Goal: Find specific page/section: Find specific page/section

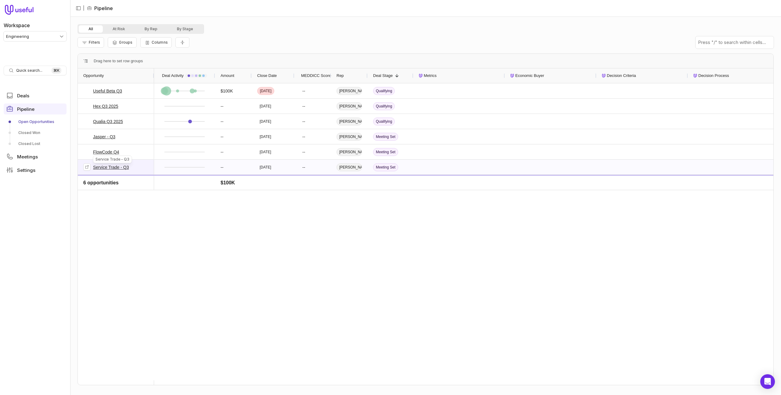
click at [115, 166] on link "Service Trade - Q3" at bounding box center [111, 166] width 36 height 7
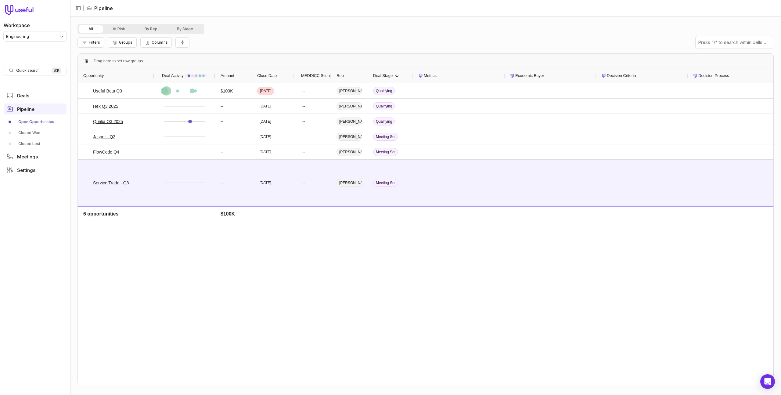
click at [374, 277] on div "$100K [DATE] -- [PERSON_NAME] -- [DATE] -- [PERSON_NAME] -- [DATE] -- [PERSON_N…" at bounding box center [463, 231] width 619 height 297
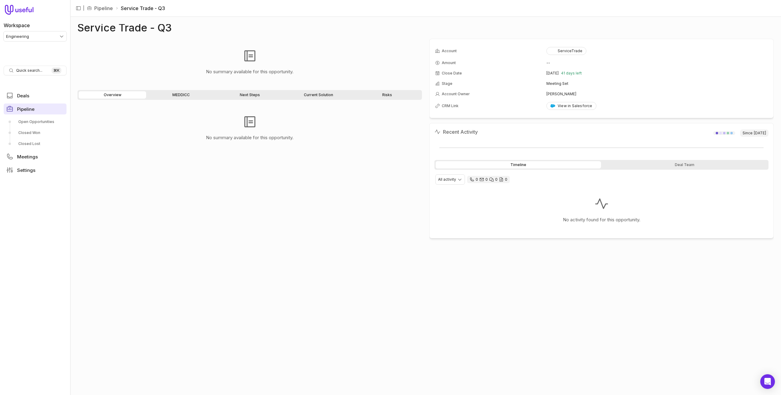
click at [38, 108] on link "Pipeline" at bounding box center [35, 108] width 63 height 11
click at [38, 97] on link "Deals" at bounding box center [35, 95] width 63 height 11
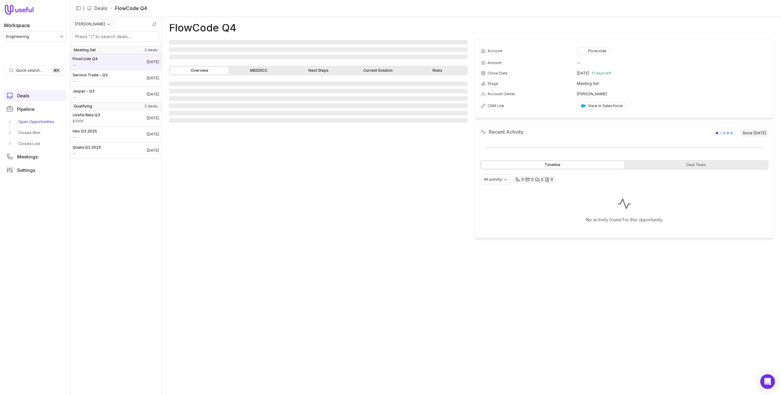
click at [36, 122] on link "Open Opportunities" at bounding box center [35, 122] width 63 height 10
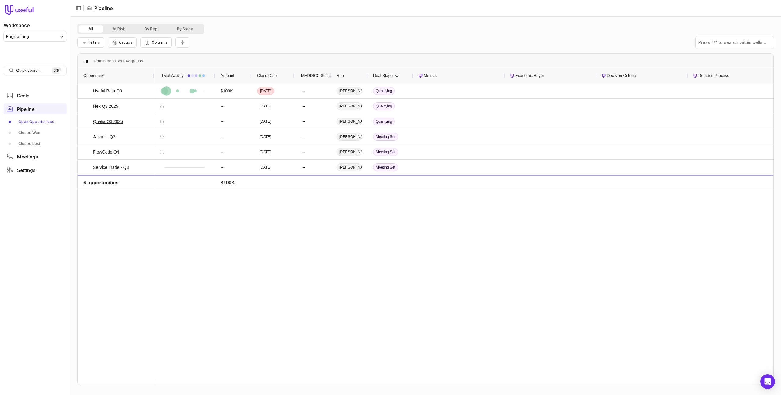
click at [355, 230] on div "$100K [DATE] -- [PERSON_NAME] -- [DATE] -- [PERSON_NAME] -- [DATE] -- [PERSON_N…" at bounding box center [463, 231] width 619 height 297
click at [304, 240] on div "$100K [DATE] -- [PERSON_NAME] -- [DATE] -- [PERSON_NAME] -- [DATE] -- [PERSON_N…" at bounding box center [463, 231] width 619 height 297
click at [464, 27] on div "All At Risk By Rep By Stage" at bounding box center [425, 29] width 696 height 10
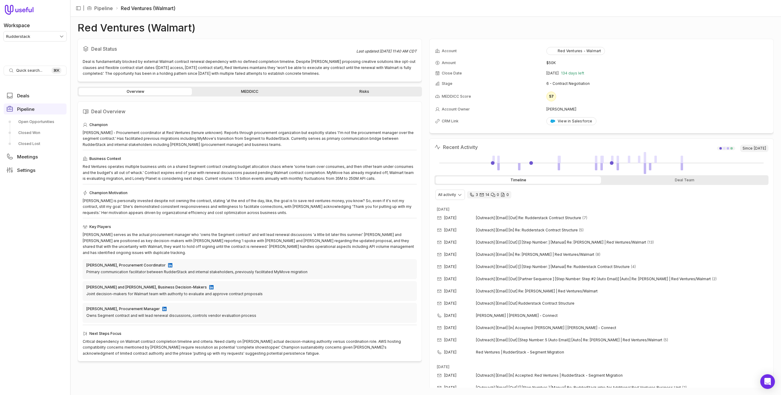
click at [251, 91] on link "MEDDICC" at bounding box center [249, 91] width 113 height 7
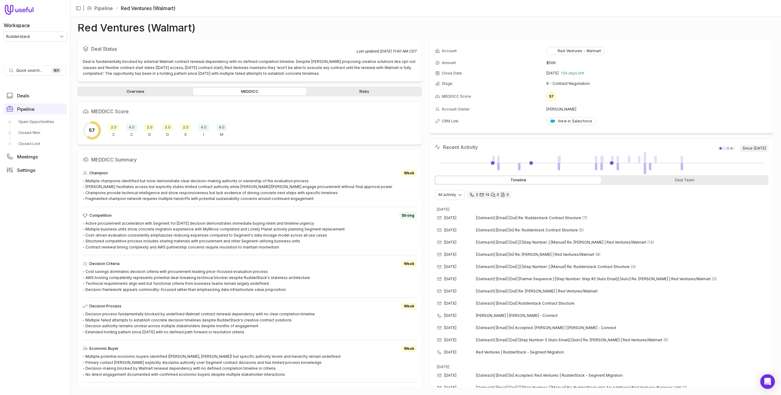
click at [379, 93] on link "Risks" at bounding box center [363, 91] width 113 height 7
